Goal: Find specific page/section: Find specific page/section

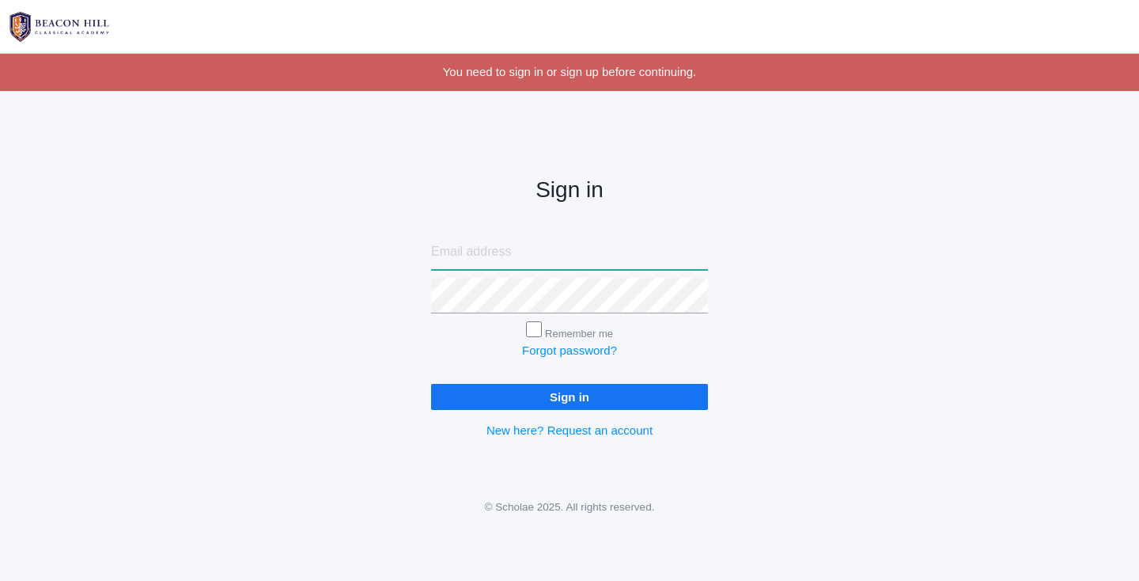
type input "[EMAIL_ADDRESS][DOMAIN_NAME]"
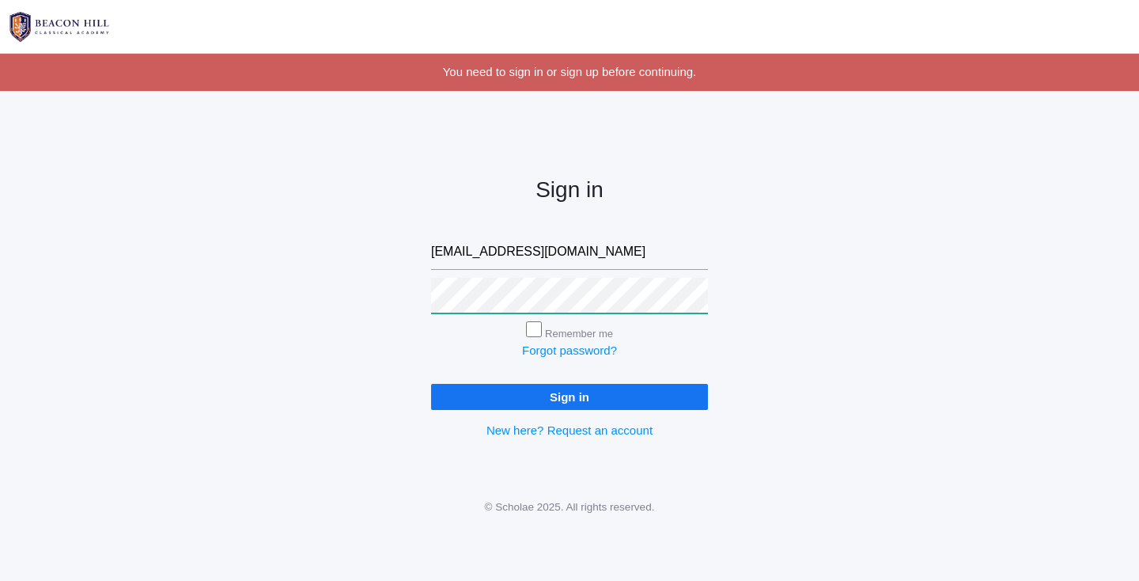
click at [570, 393] on input "Sign in" at bounding box center [569, 397] width 277 height 26
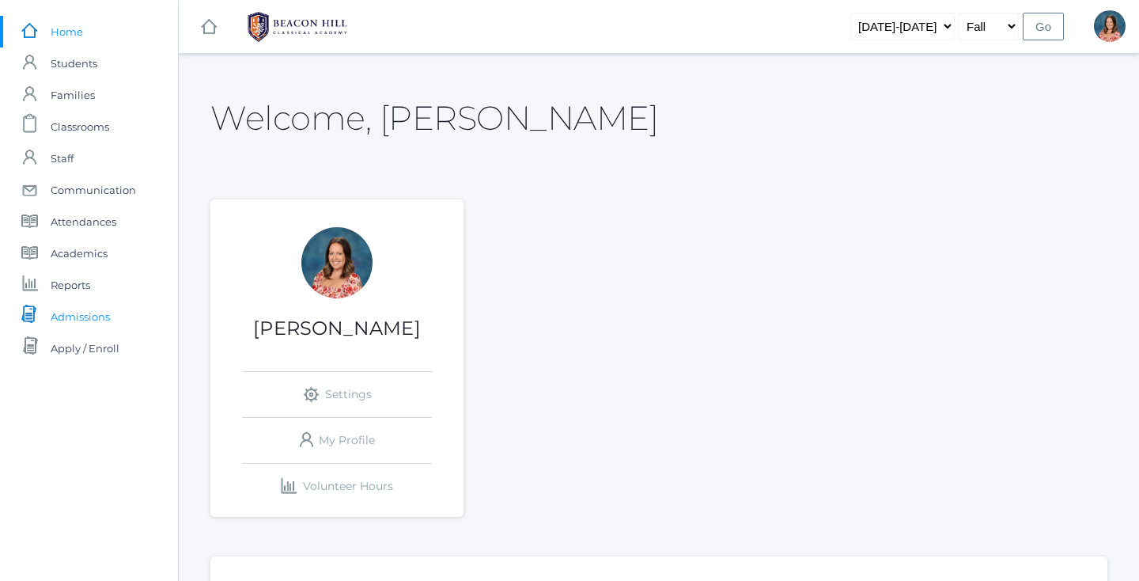
click at [102, 313] on span "Admissions" at bounding box center [80, 317] width 59 height 32
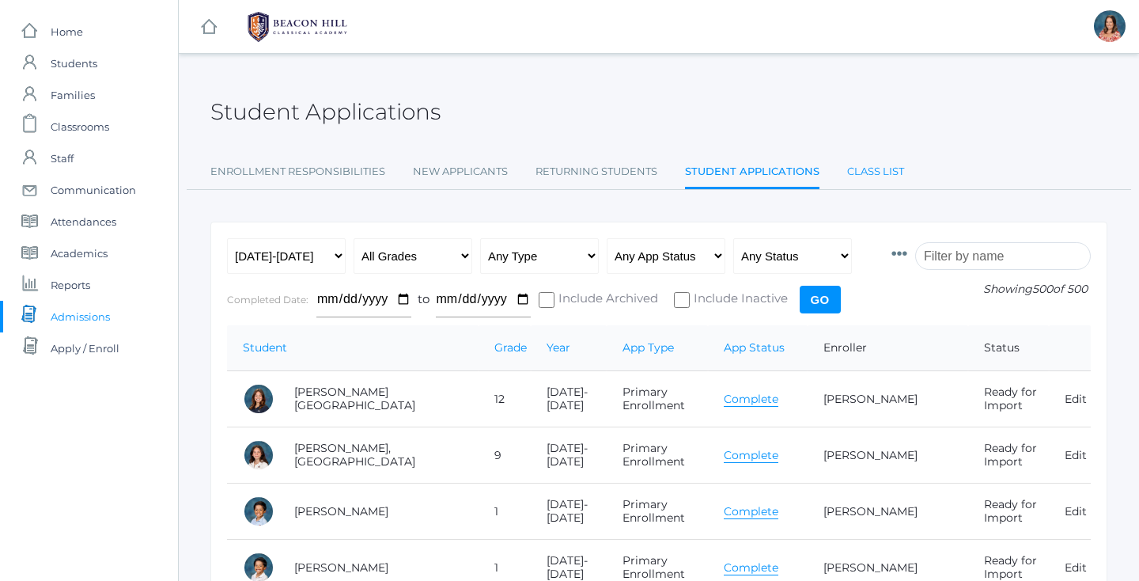
click at [865, 166] on link "Class List" at bounding box center [875, 172] width 57 height 32
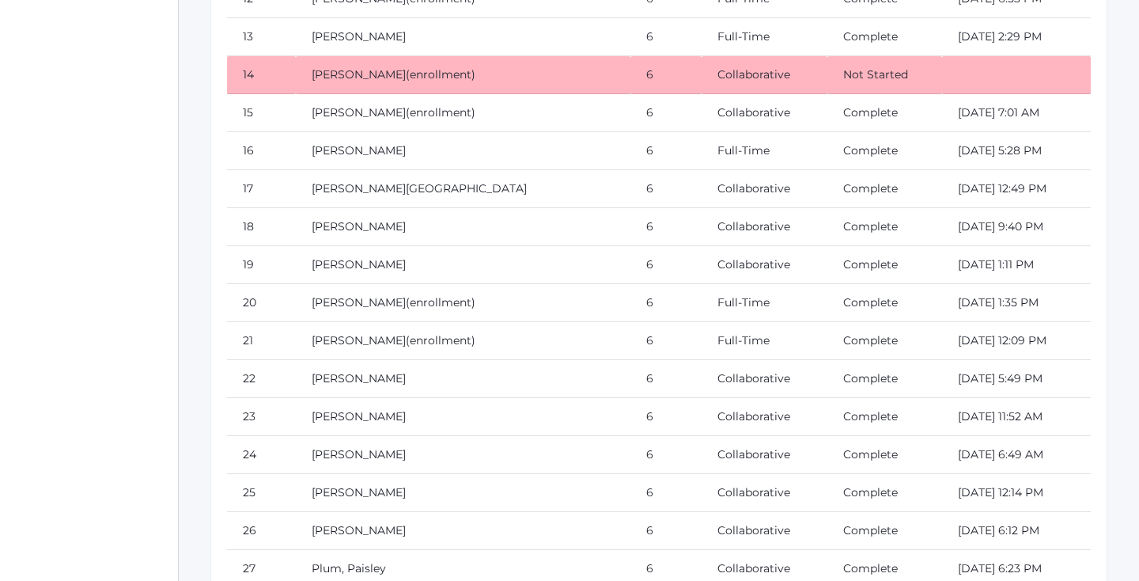
scroll to position [12423, 0]
